Goal: Information Seeking & Learning: Learn about a topic

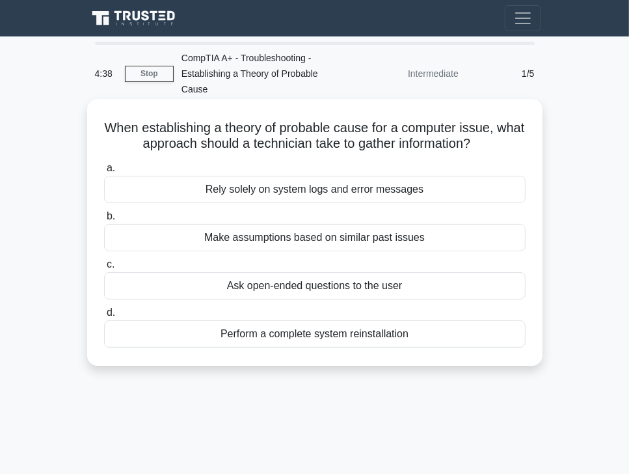
click at [361, 272] on div "Ask open-ended questions to the user" at bounding box center [315, 285] width 422 height 27
click at [104, 269] on input "c. Ask open-ended questions to the user" at bounding box center [104, 264] width 0 height 8
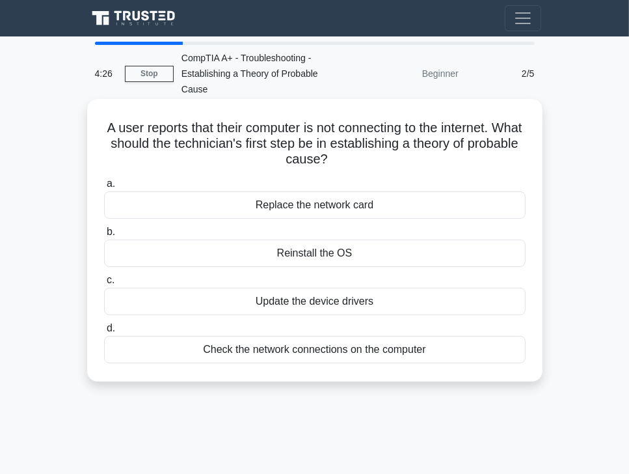
click at [346, 336] on div "Check the network connections on the computer" at bounding box center [315, 349] width 422 height 27
click at [104, 333] on input "d. Check the network connections on the computer" at bounding box center [104, 328] width 0 height 8
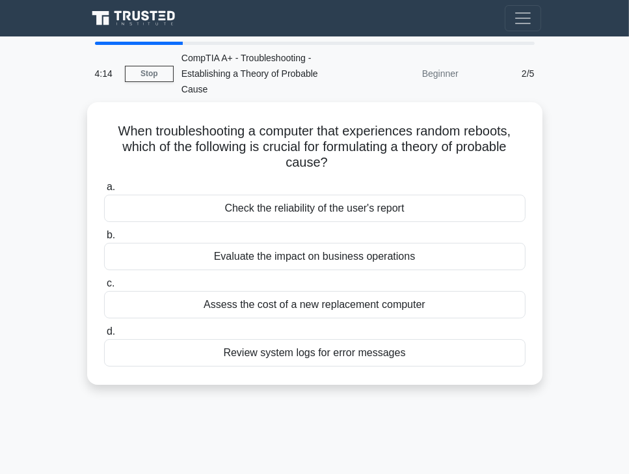
click at [346, 339] on div "Review system logs for error messages" at bounding box center [315, 352] width 422 height 27
click at [104, 333] on input "d. Review system logs for error messages" at bounding box center [104, 331] width 0 height 8
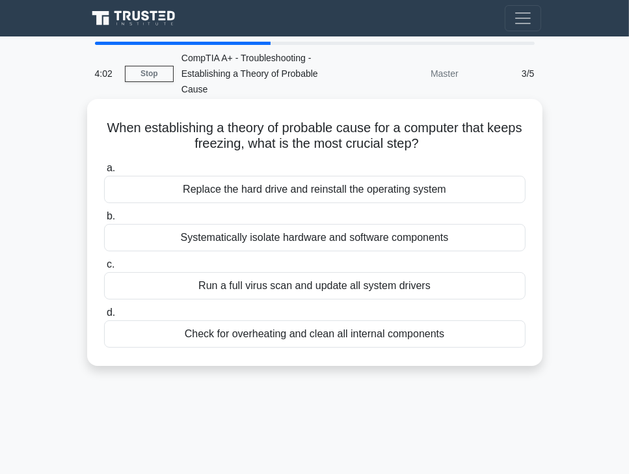
click at [354, 272] on div "Run a full virus scan and update all system drivers" at bounding box center [315, 285] width 422 height 27
click at [104, 269] on input "c. Run a full virus scan and update all system drivers" at bounding box center [104, 264] width 0 height 8
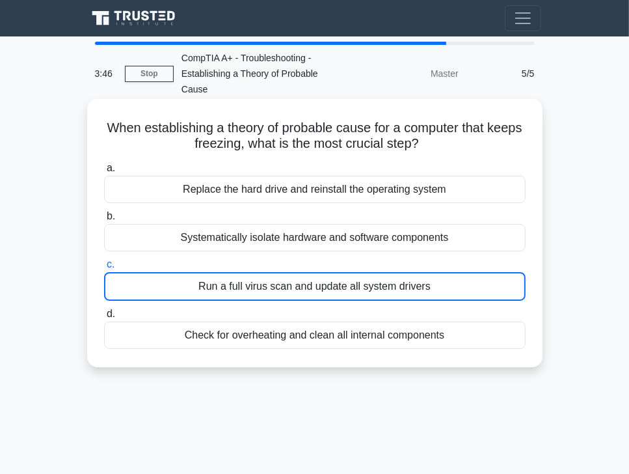
click at [354, 272] on div "Run a full virus scan and update all system drivers" at bounding box center [315, 286] width 422 height 29
click at [104, 269] on input "c. Run a full virus scan and update all system drivers" at bounding box center [104, 264] width 0 height 8
click at [450, 272] on div "Run a full virus scan and update all system drivers" at bounding box center [315, 286] width 422 height 29
click at [104, 264] on input "c. Run a full virus scan and update all system drivers" at bounding box center [104, 264] width 0 height 8
click at [425, 224] on div "Systematically isolate hardware and software components" at bounding box center [315, 237] width 422 height 27
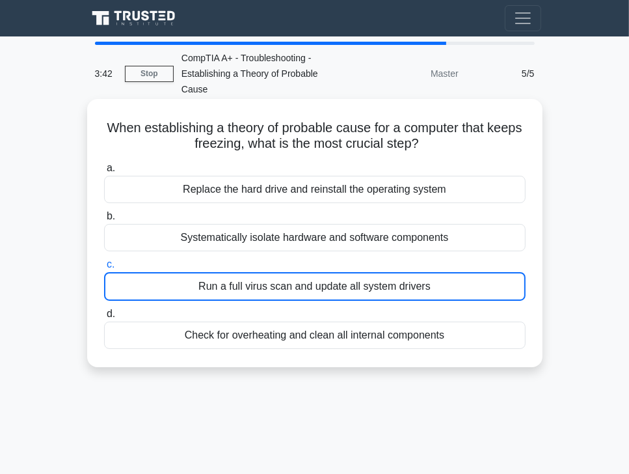
click at [104, 219] on input "b. Systematically isolate hardware and software components" at bounding box center [104, 216] width 0 height 8
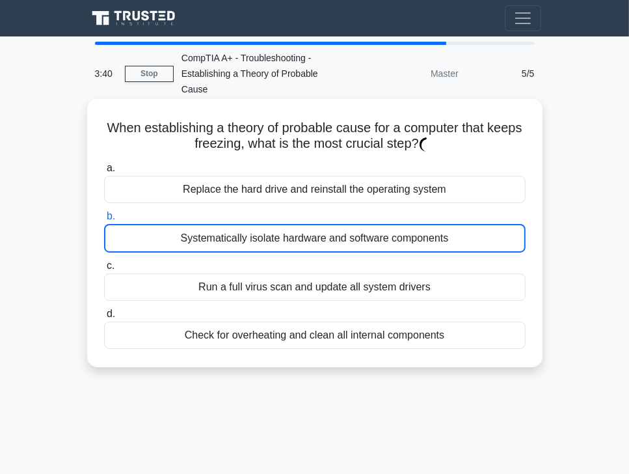
click at [411, 273] on div "Run a full virus scan and update all system drivers" at bounding box center [315, 286] width 422 height 27
click at [104, 265] on input "c. Run a full virus scan and update all system drivers" at bounding box center [104, 266] width 0 height 8
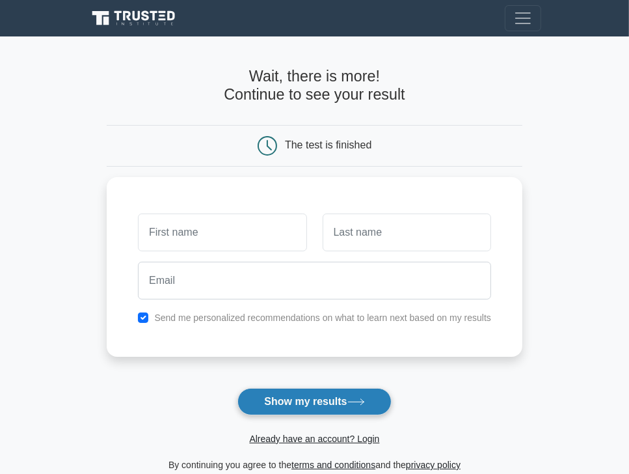
click at [364, 396] on button "Show my results" at bounding box center [315, 401] width 154 height 27
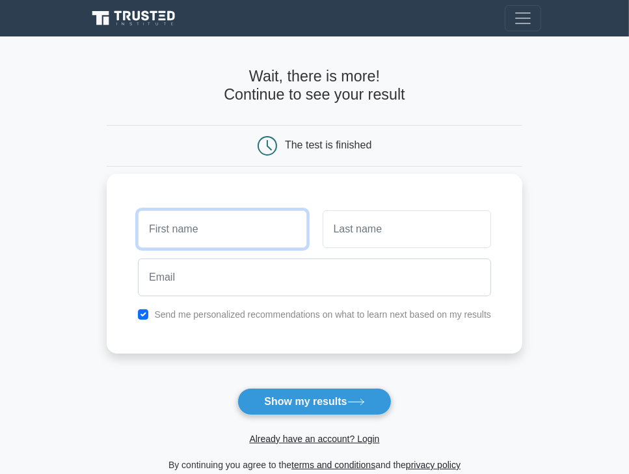
click at [233, 223] on input "text" at bounding box center [222, 229] width 169 height 38
type input "brian"
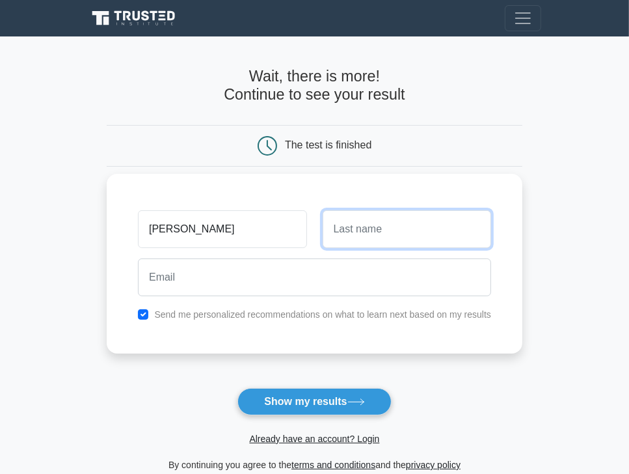
click at [356, 236] on input "text" at bounding box center [407, 229] width 169 height 38
type input "muuo"
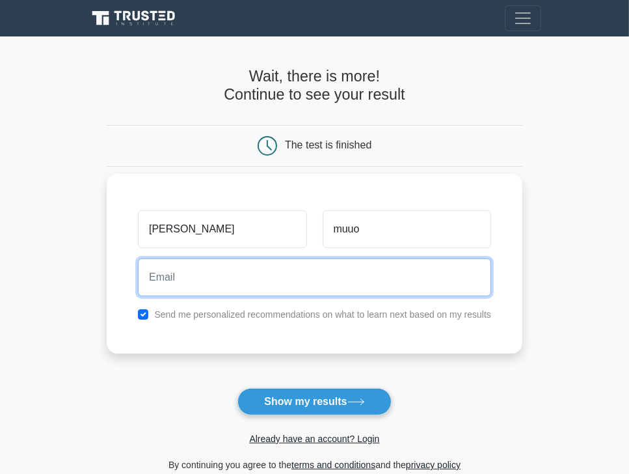
click at [258, 282] on input "email" at bounding box center [314, 277] width 353 height 38
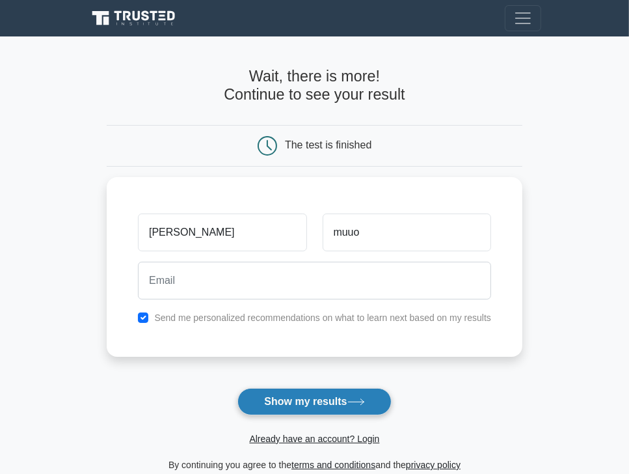
click at [271, 404] on button "Show my results" at bounding box center [315, 401] width 154 height 27
